Goal: Register for event/course

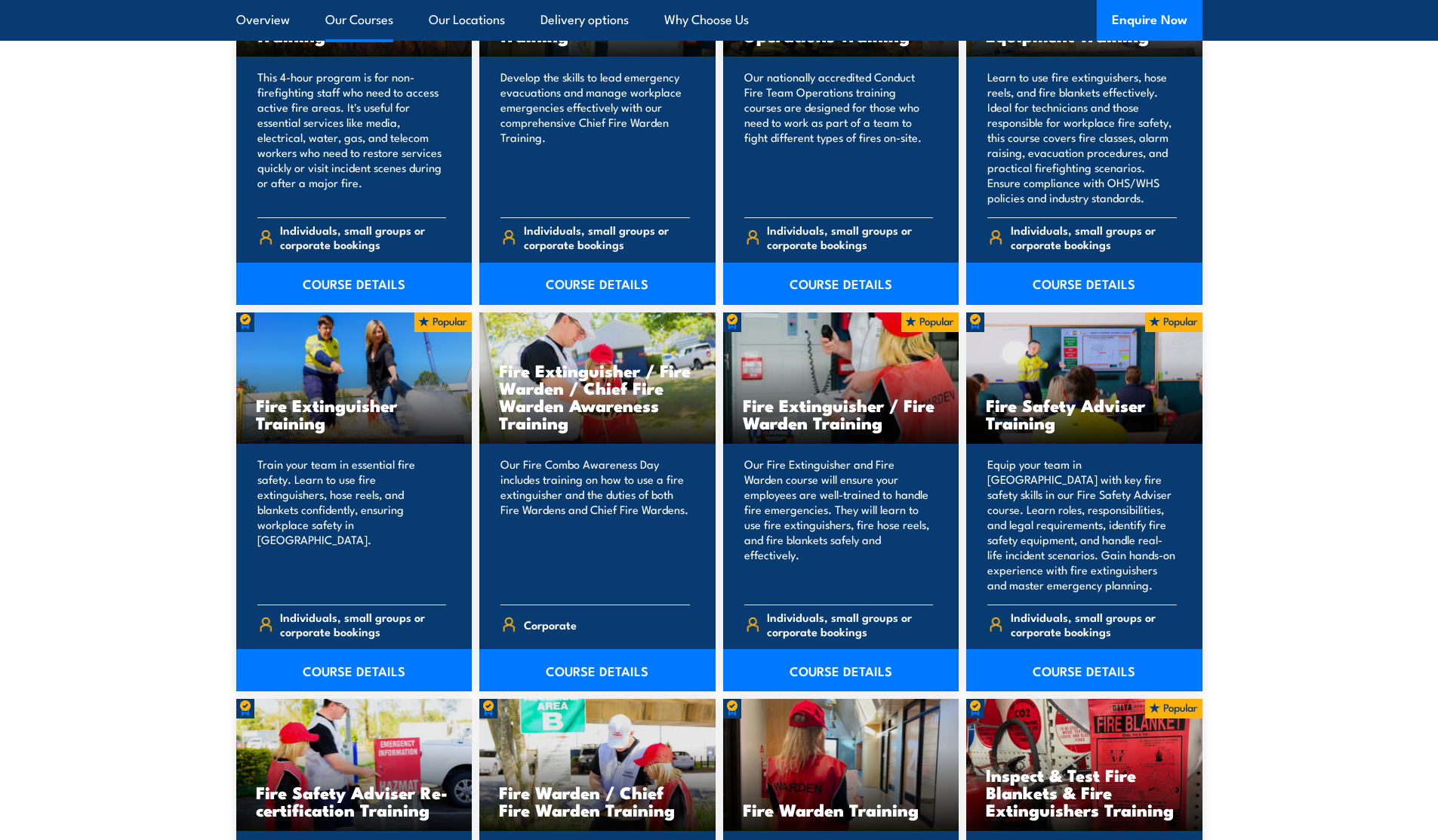
click at [91, 306] on section "15 COURSES Bush Fire Awareness Training" at bounding box center [719, 668] width 1438 height 1577
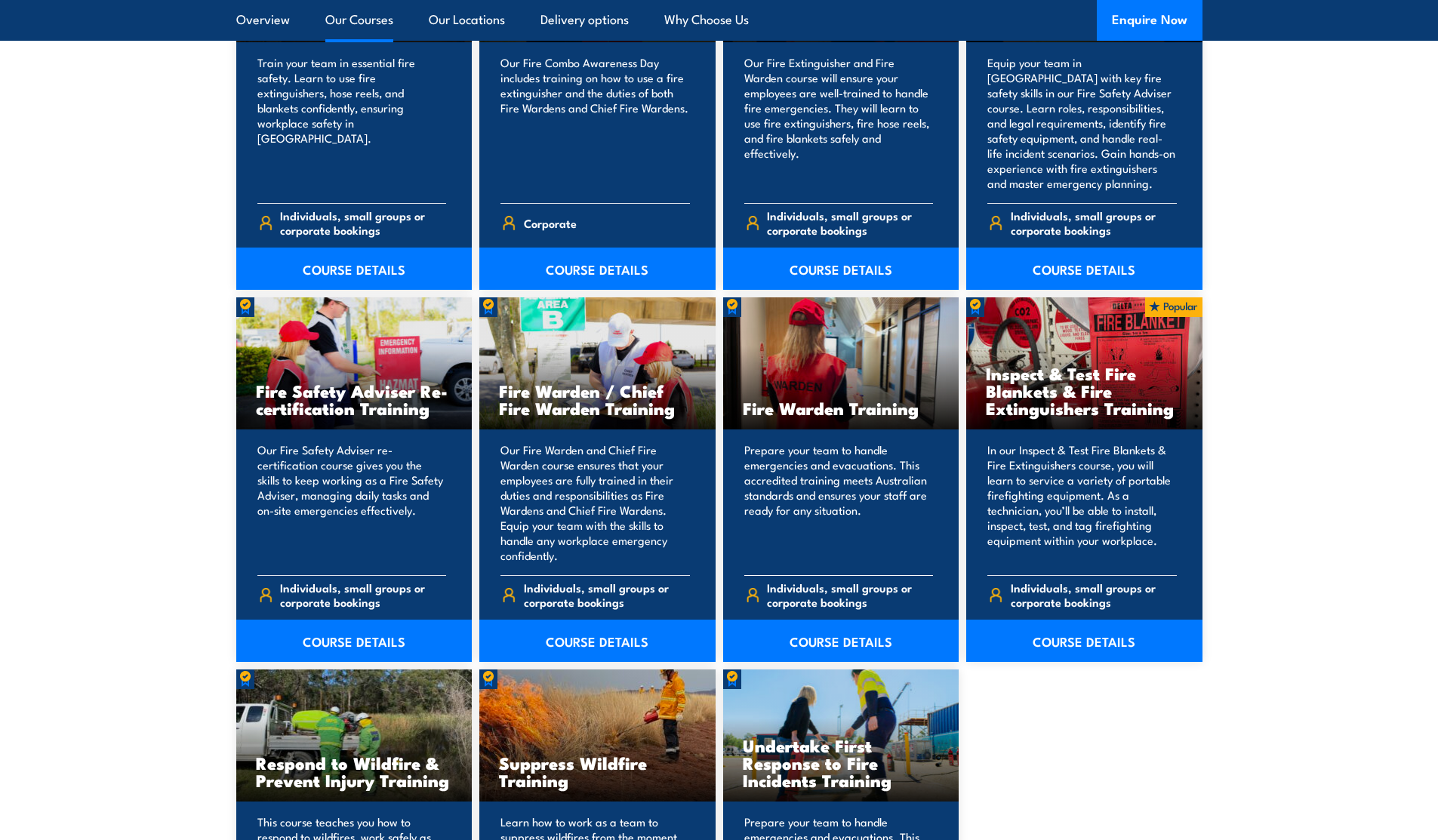
scroll to position [1811, 0]
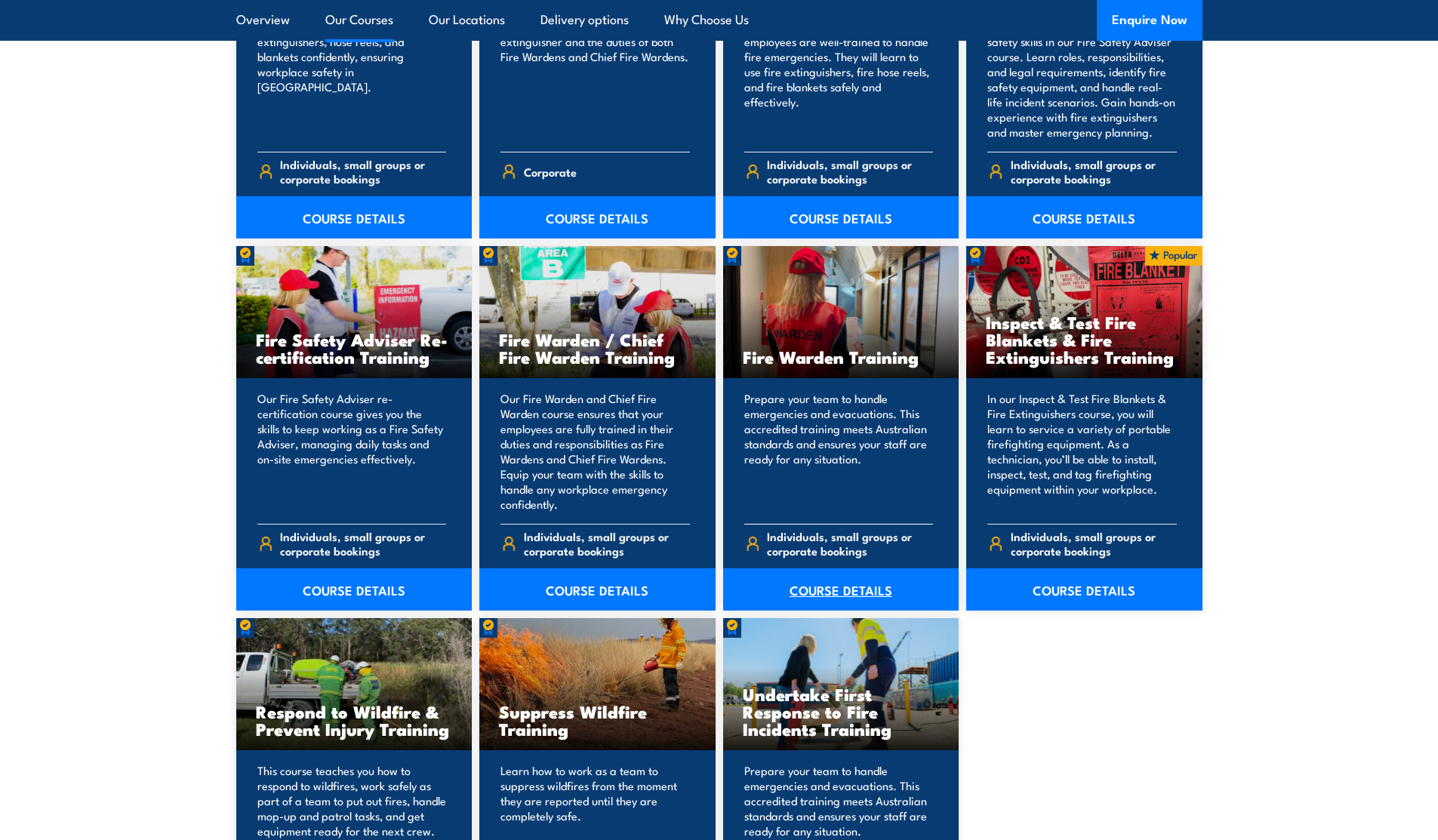
click at [855, 585] on link "COURSE DETAILS" at bounding box center [841, 589] width 236 height 42
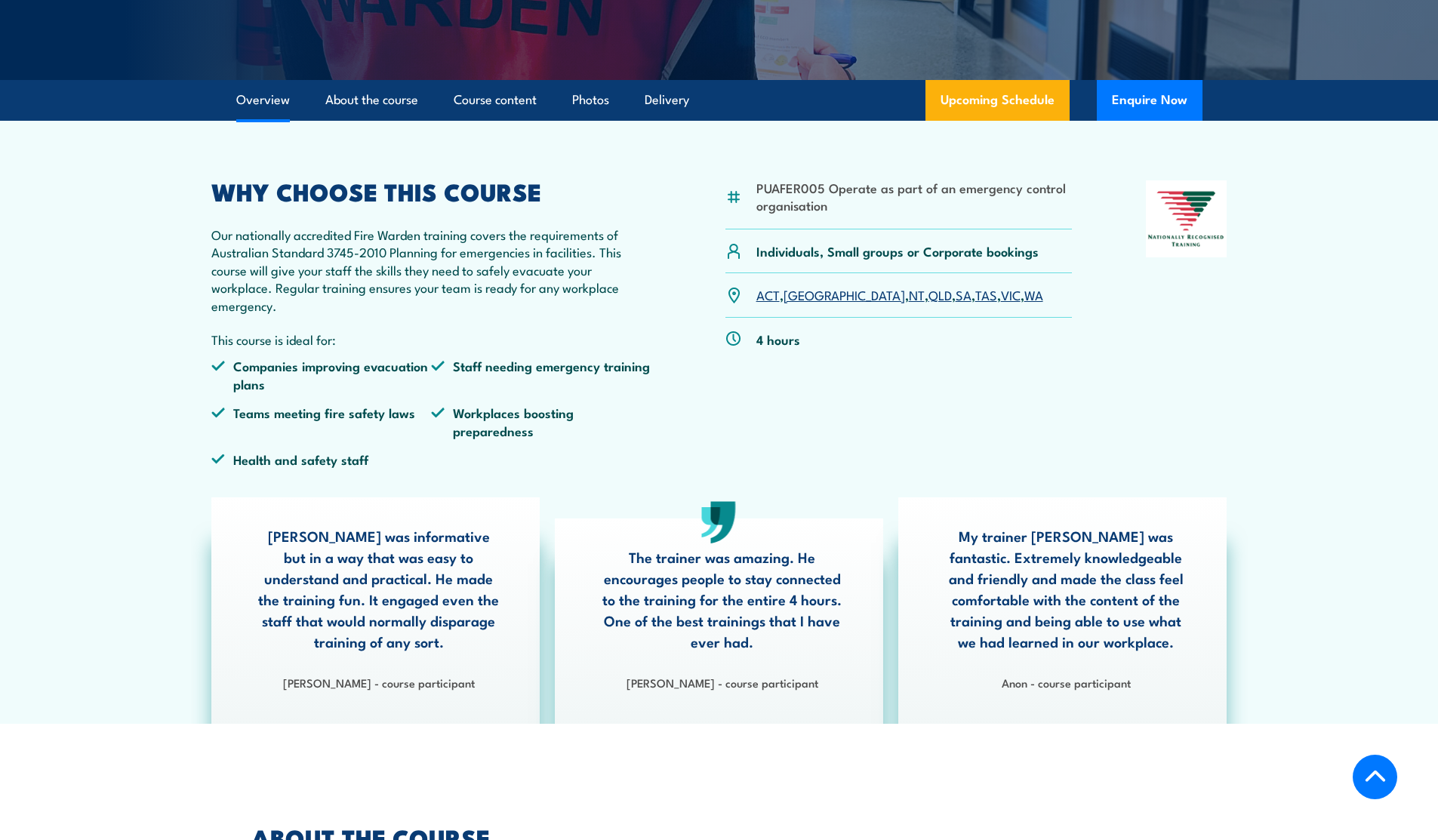
scroll to position [272, 0]
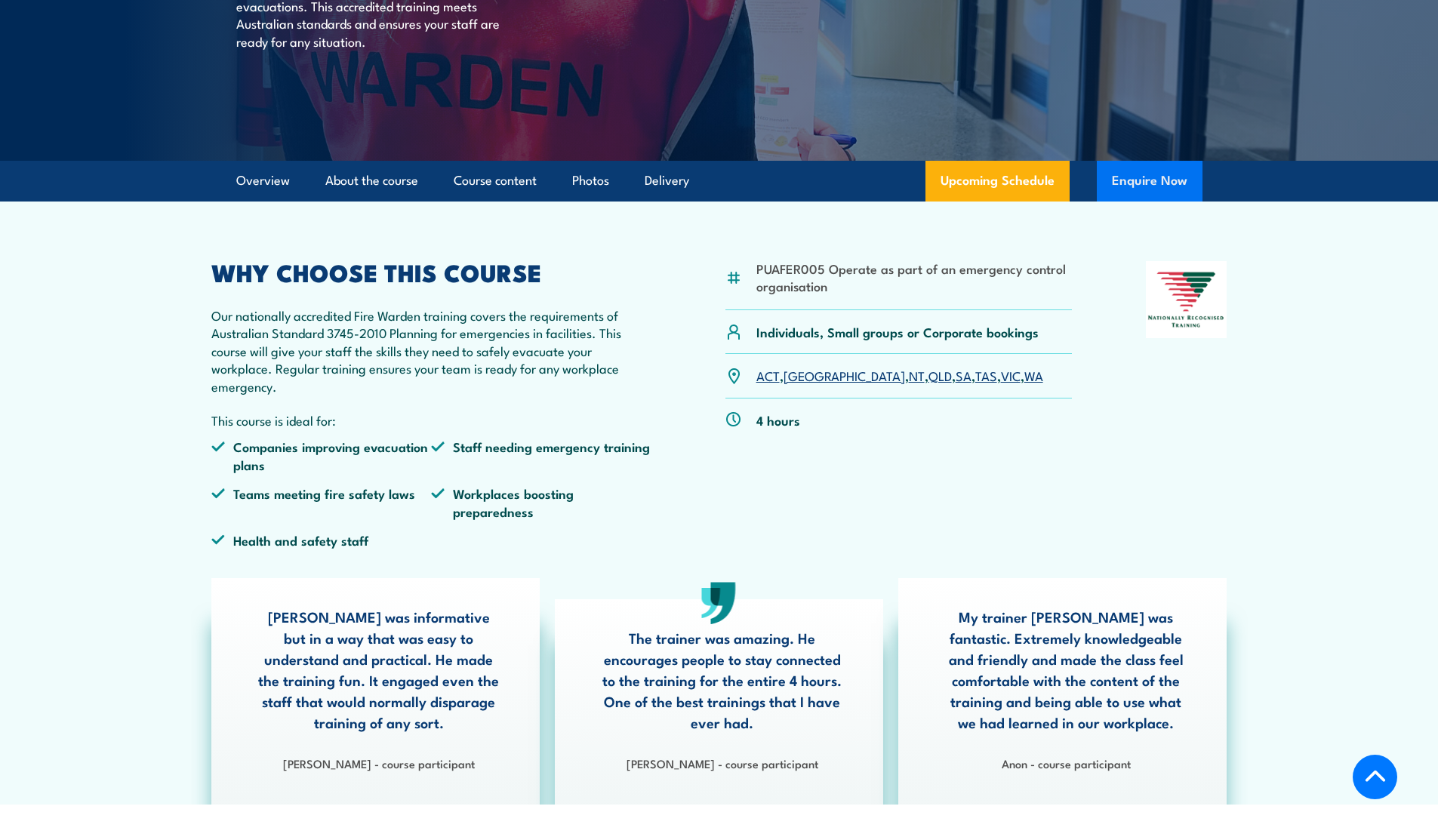
click at [1141, 186] on button "Enquire Now" at bounding box center [1149, 181] width 106 height 41
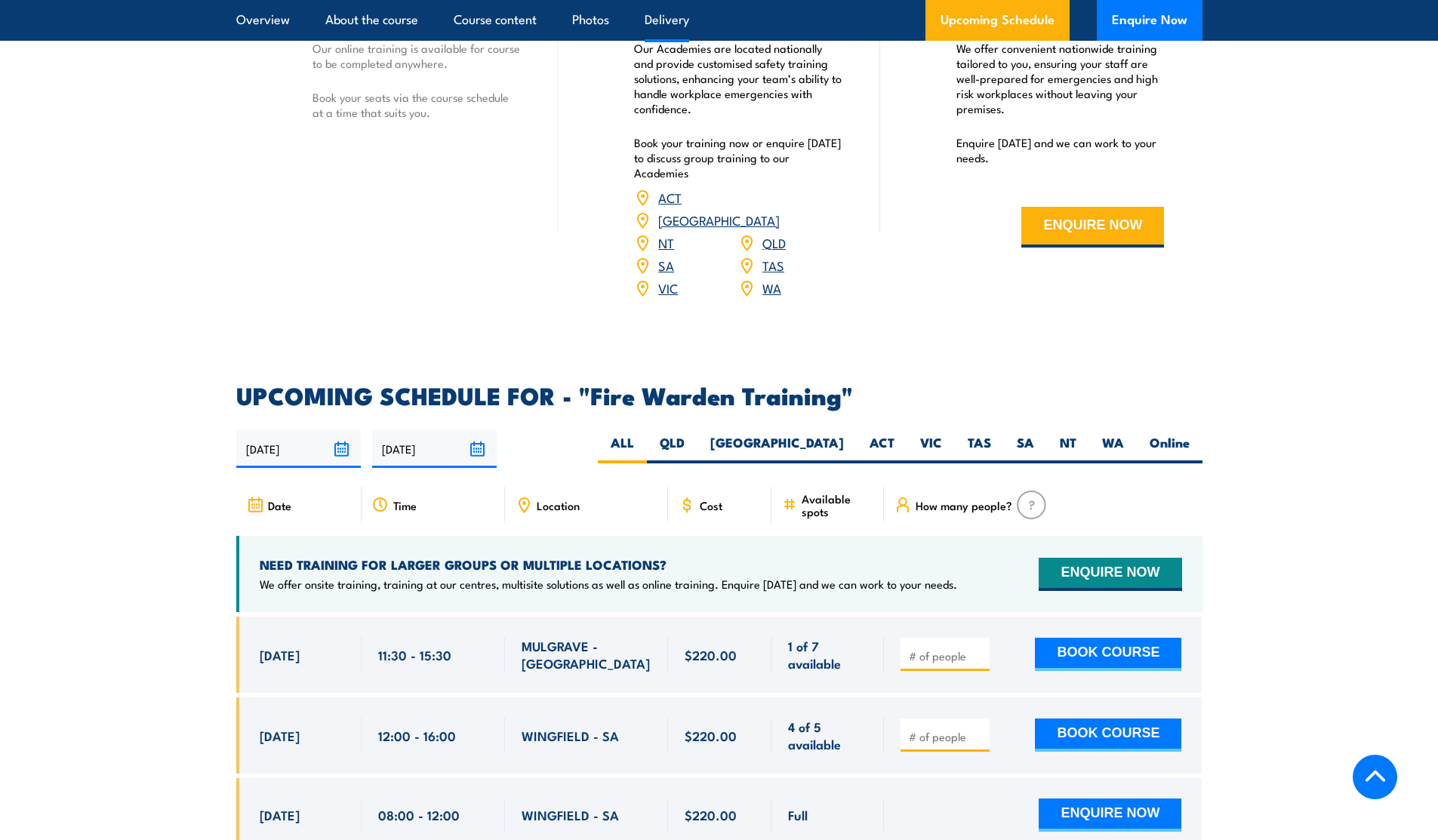
scroll to position [2626, 0]
